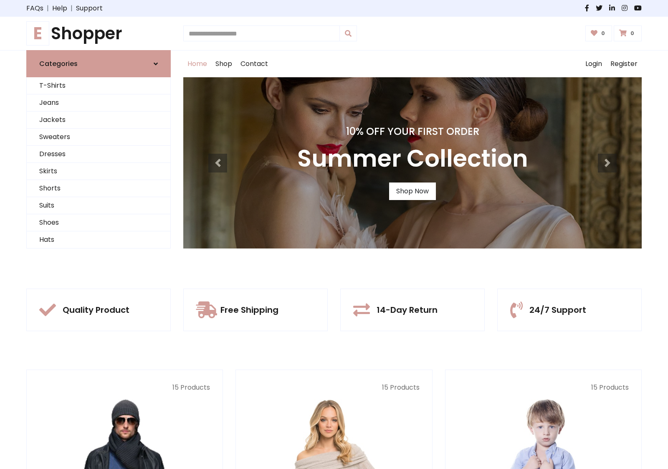
click at [334, 234] on div "10% Off Your First Order Summer Collection Shop Now" at bounding box center [412, 162] width 458 height 171
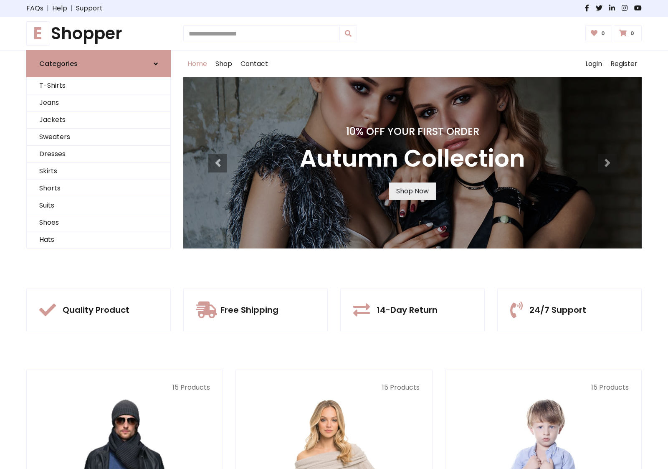
click at [412, 191] on link "Shop Now" at bounding box center [412, 191] width 47 height 18
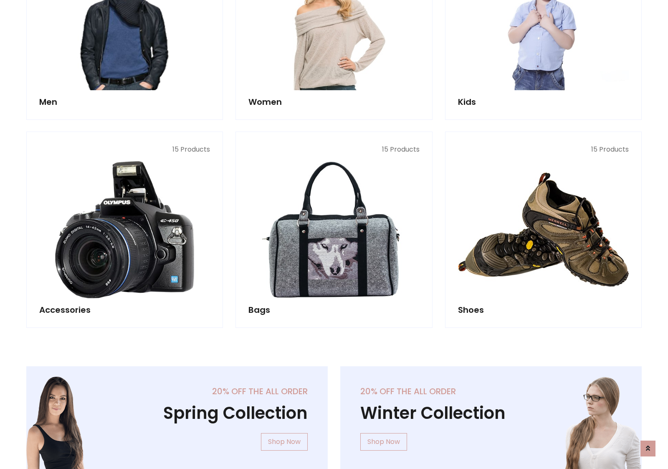
scroll to position [832, 0]
